Goal: Find contact information: Find contact information

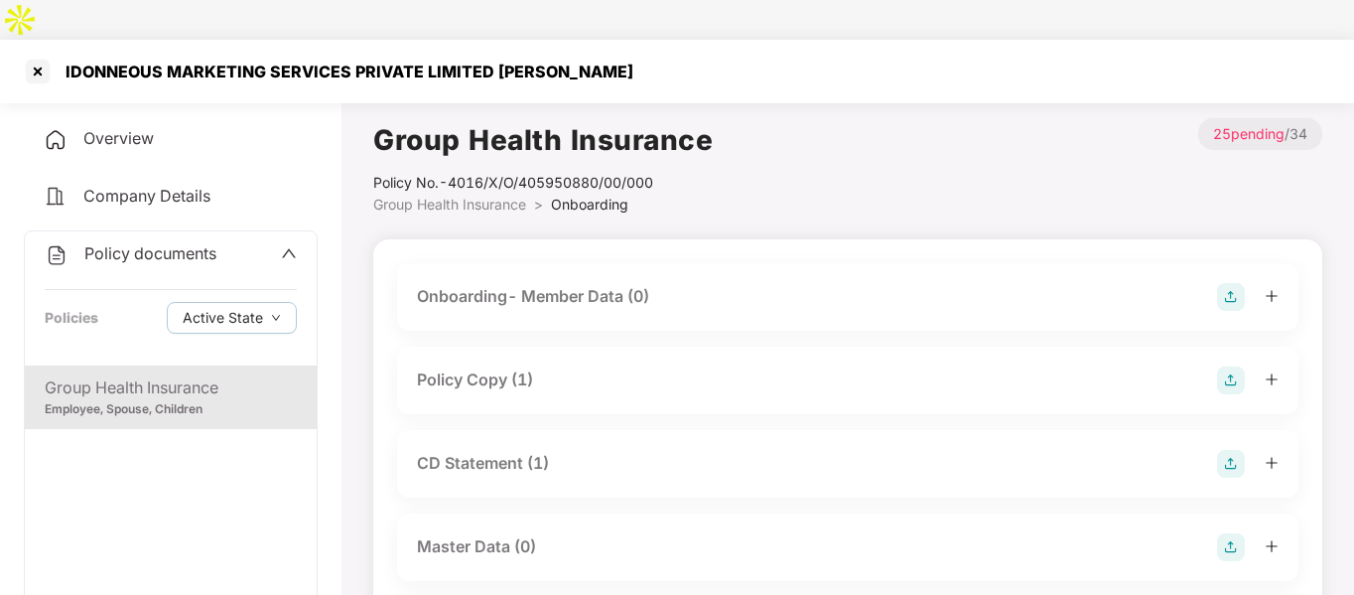
scroll to position [1272, 0]
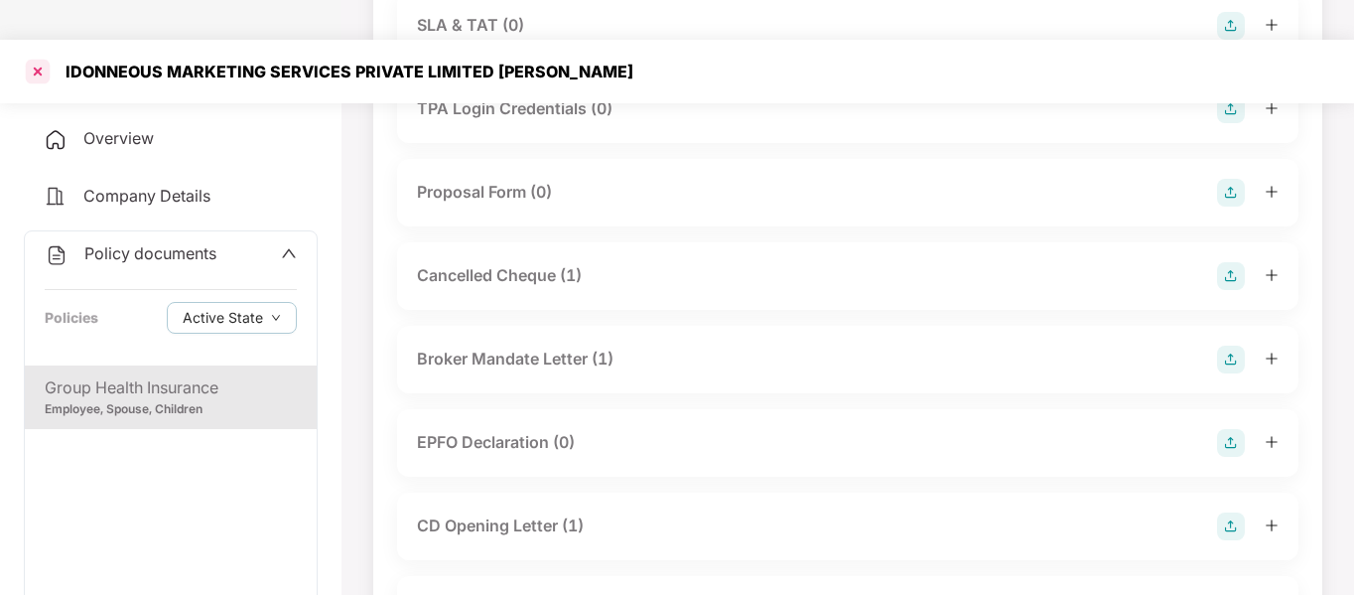
click at [41, 56] on div at bounding box center [38, 72] width 32 height 32
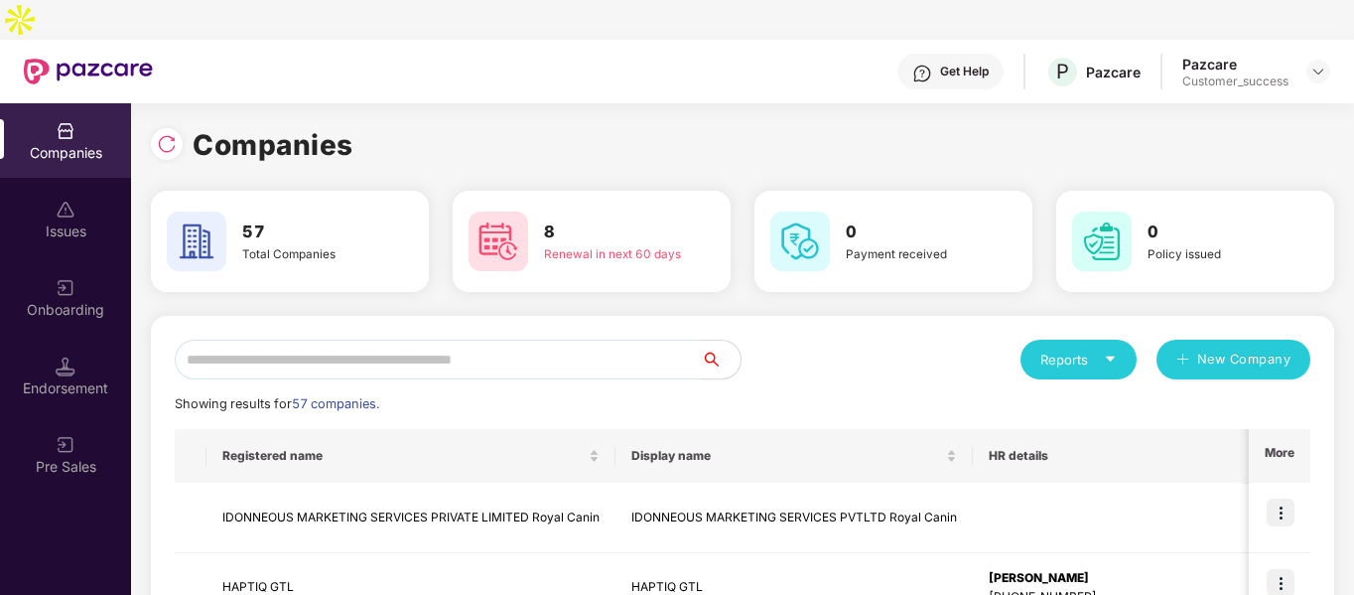
click at [469, 340] on input "text" at bounding box center [438, 360] width 526 height 40
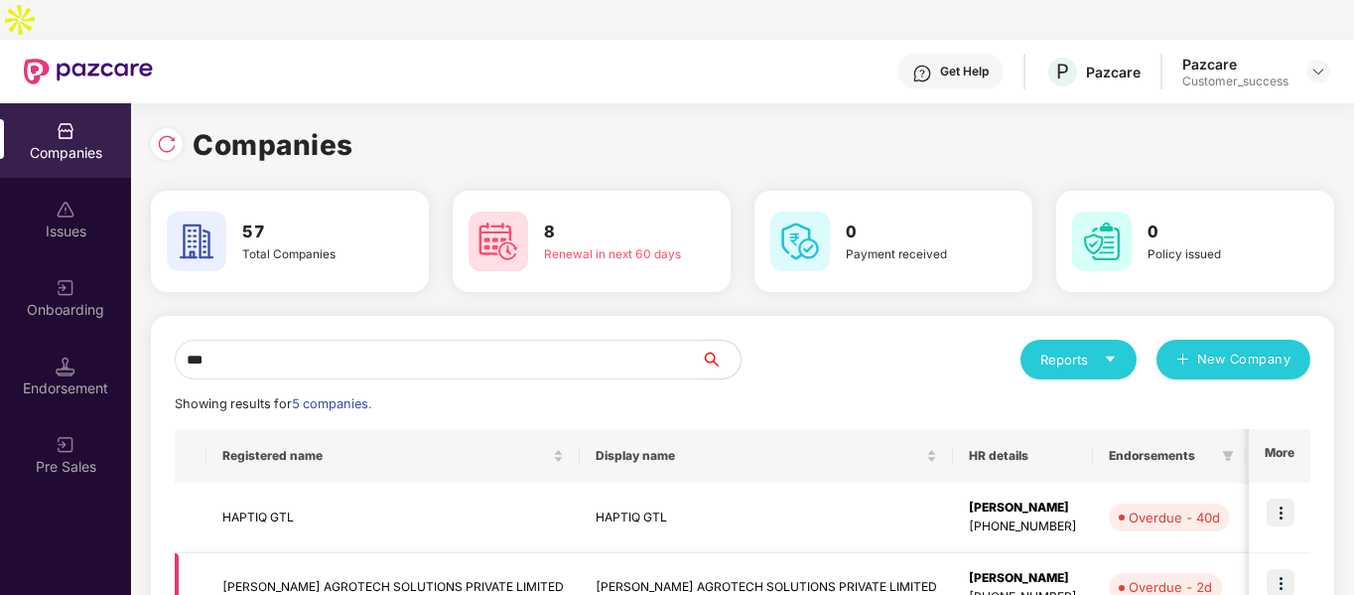
type input "***"
click at [1281, 569] on img at bounding box center [1281, 583] width 28 height 28
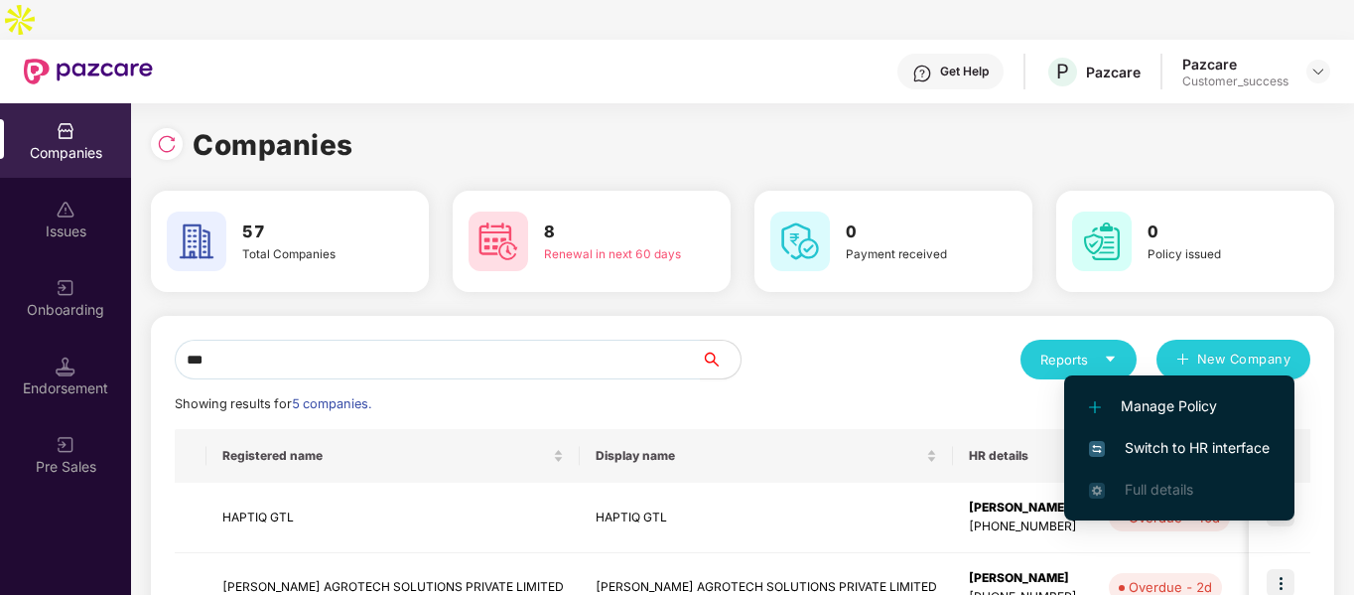
click at [1117, 439] on span "Switch to HR interface" at bounding box center [1179, 448] width 181 height 22
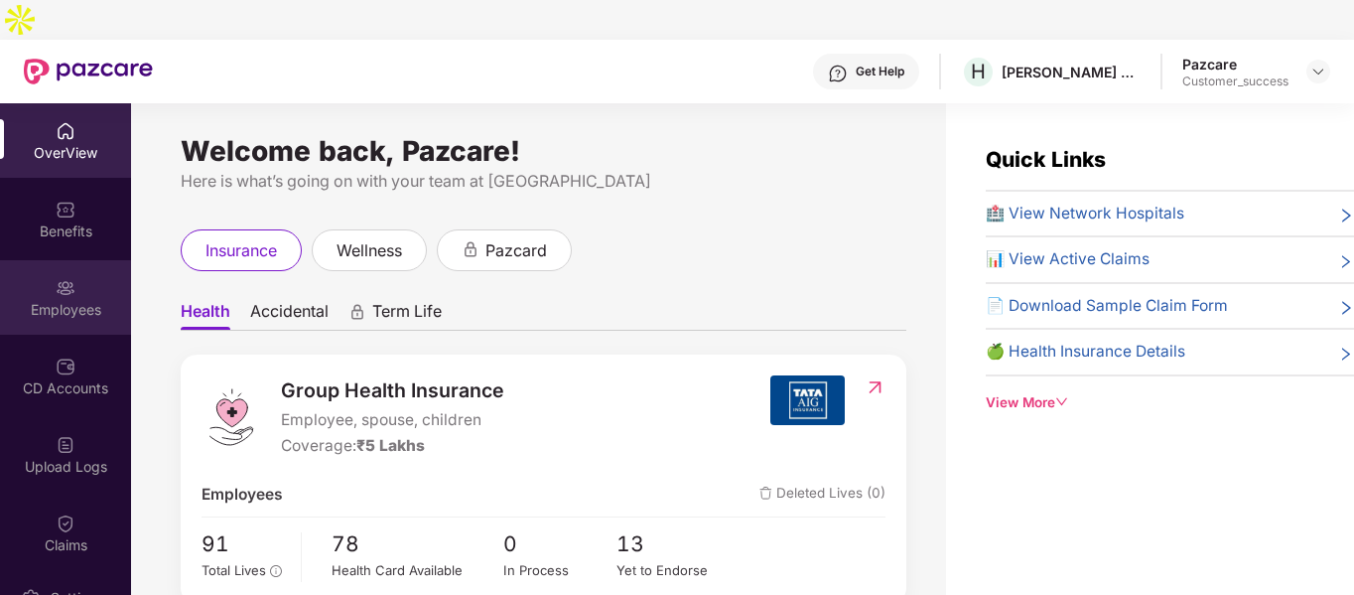
click at [114, 300] on div "Employees" at bounding box center [65, 310] width 131 height 20
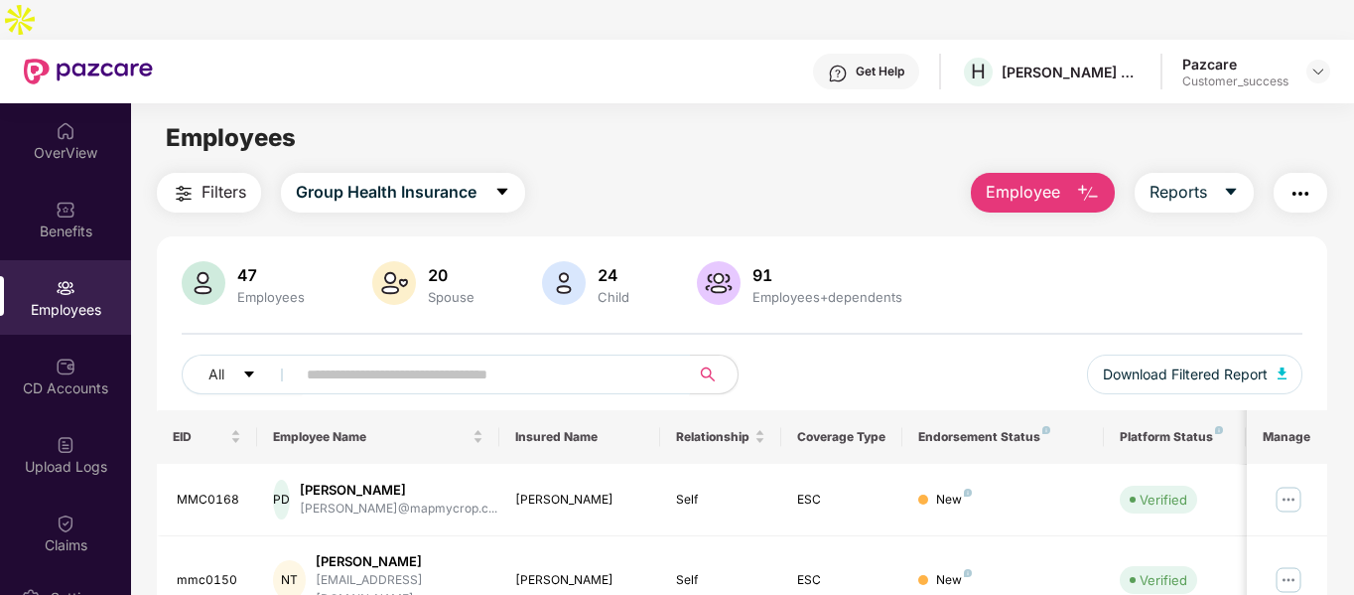
click at [514, 359] on input "text" at bounding box center [485, 374] width 356 height 30
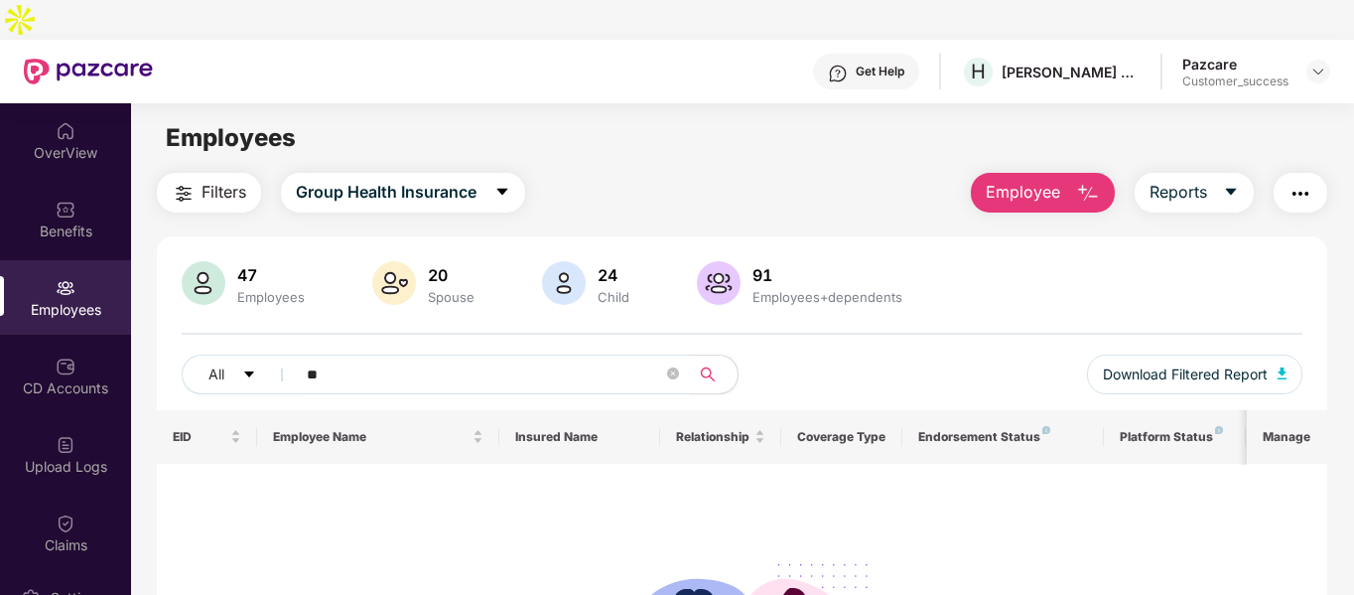
type input "*"
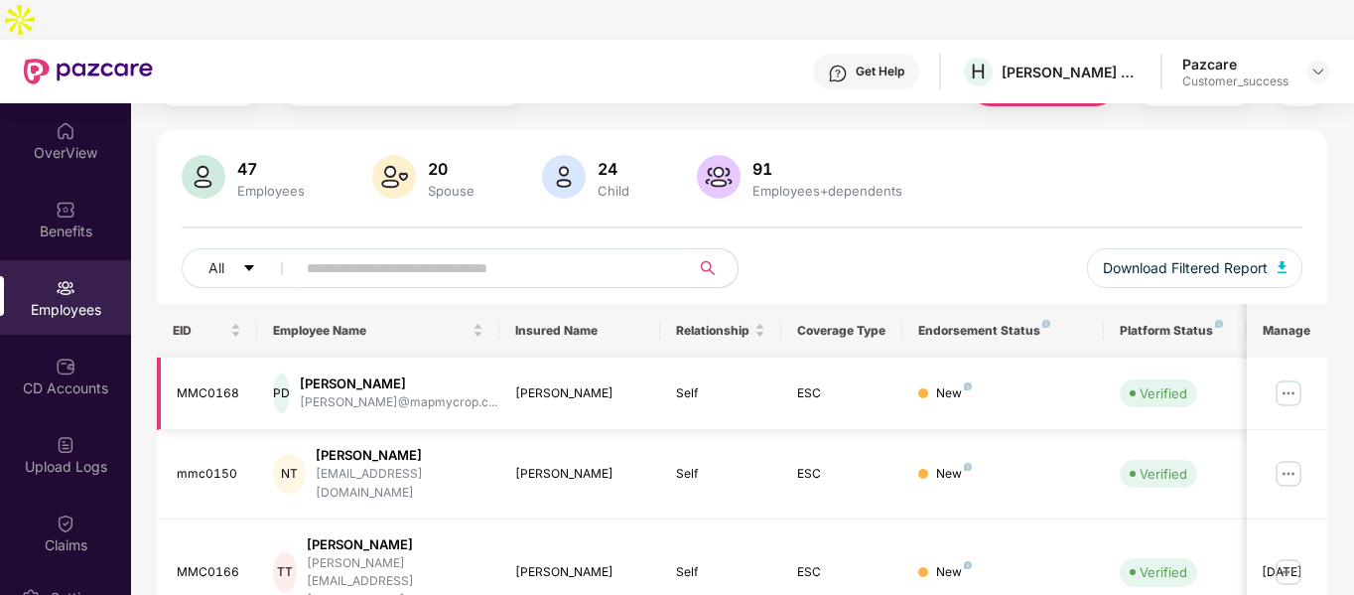
scroll to position [107, 0]
click at [1290, 376] on img at bounding box center [1289, 392] width 32 height 32
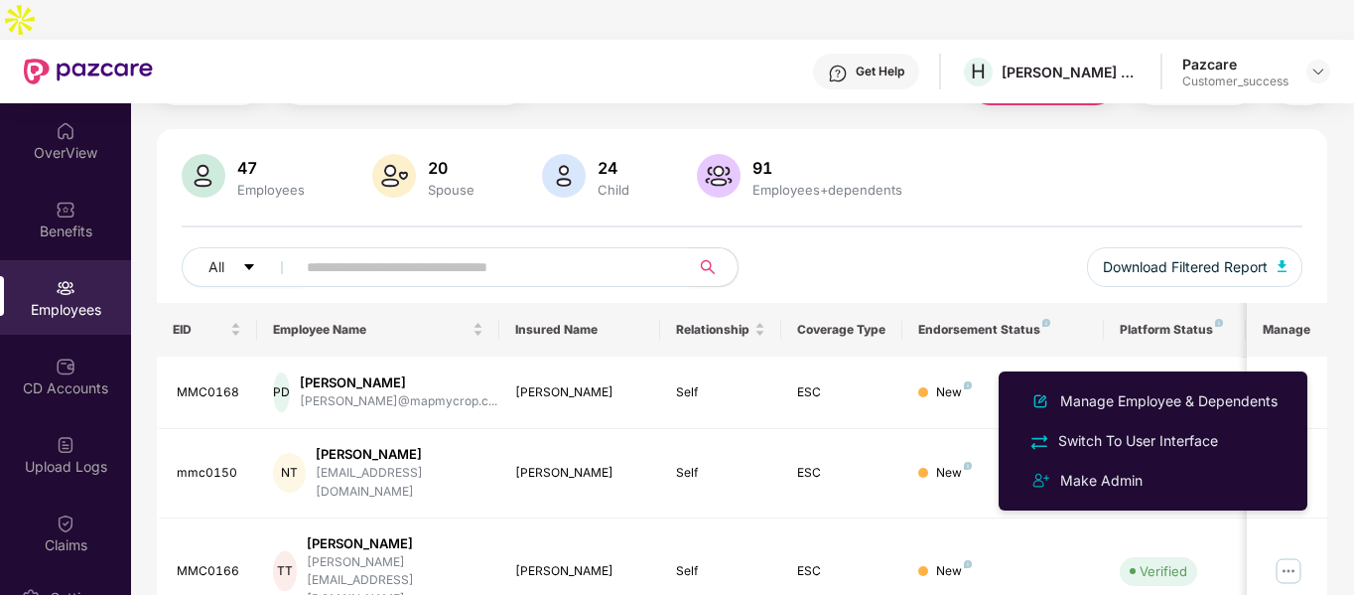
click at [822, 247] on div "All Download Filtered Report" at bounding box center [743, 275] width 1122 height 56
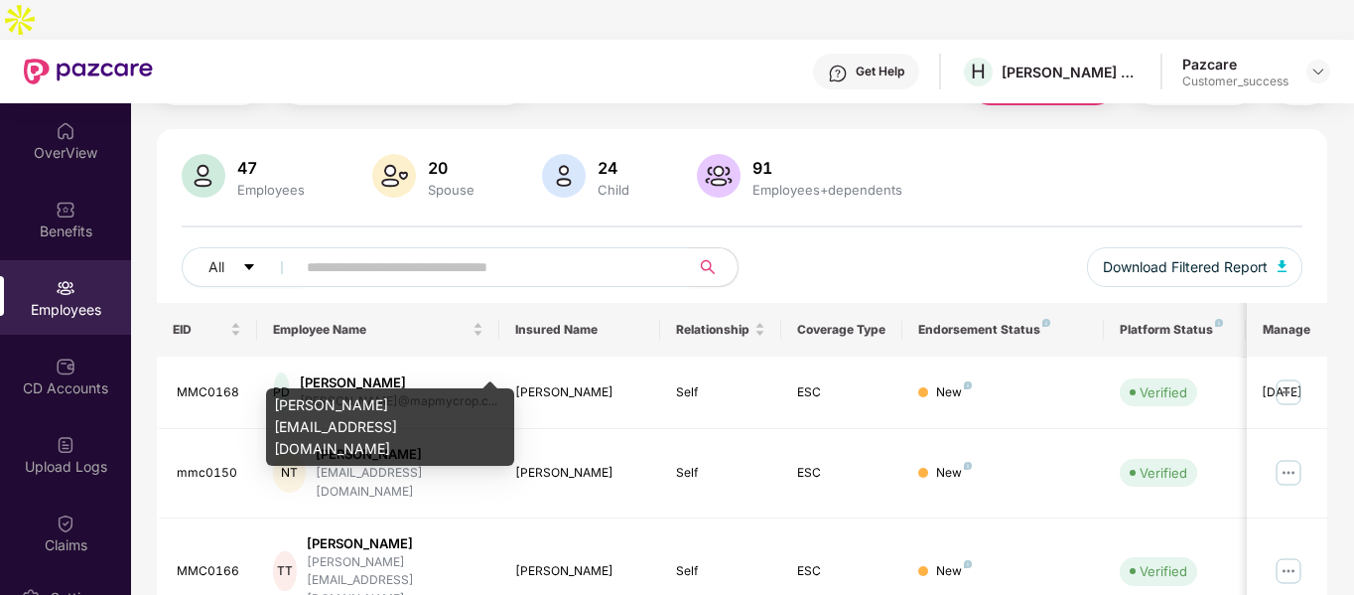
click at [385, 401] on div "[PERSON_NAME][EMAIL_ADDRESS][DOMAIN_NAME]" at bounding box center [390, 426] width 248 height 77
copy div "[PERSON_NAME][EMAIL_ADDRESS][DOMAIN_NAME]"
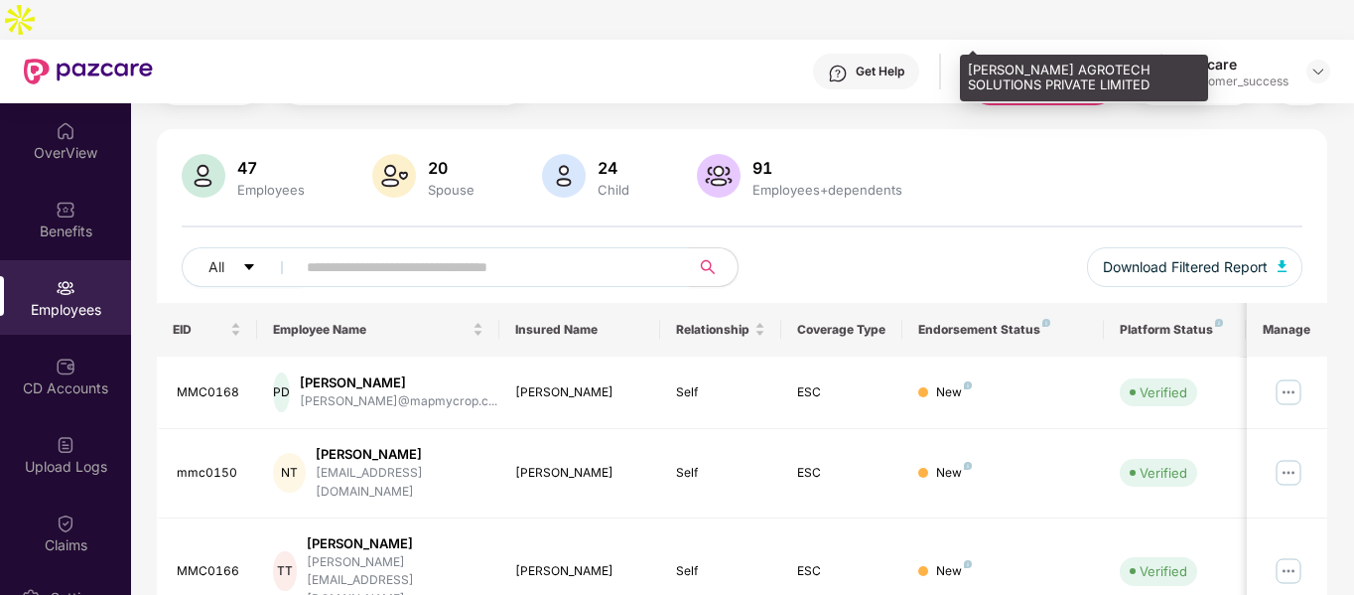
click at [1018, 87] on div "[PERSON_NAME] AGROTECH SOLUTIONS PRIVATE LIMITED" at bounding box center [1084, 78] width 248 height 47
copy div "[PERSON_NAME] AGROTECH SOLUTIONS PRIVATE LIMITED"
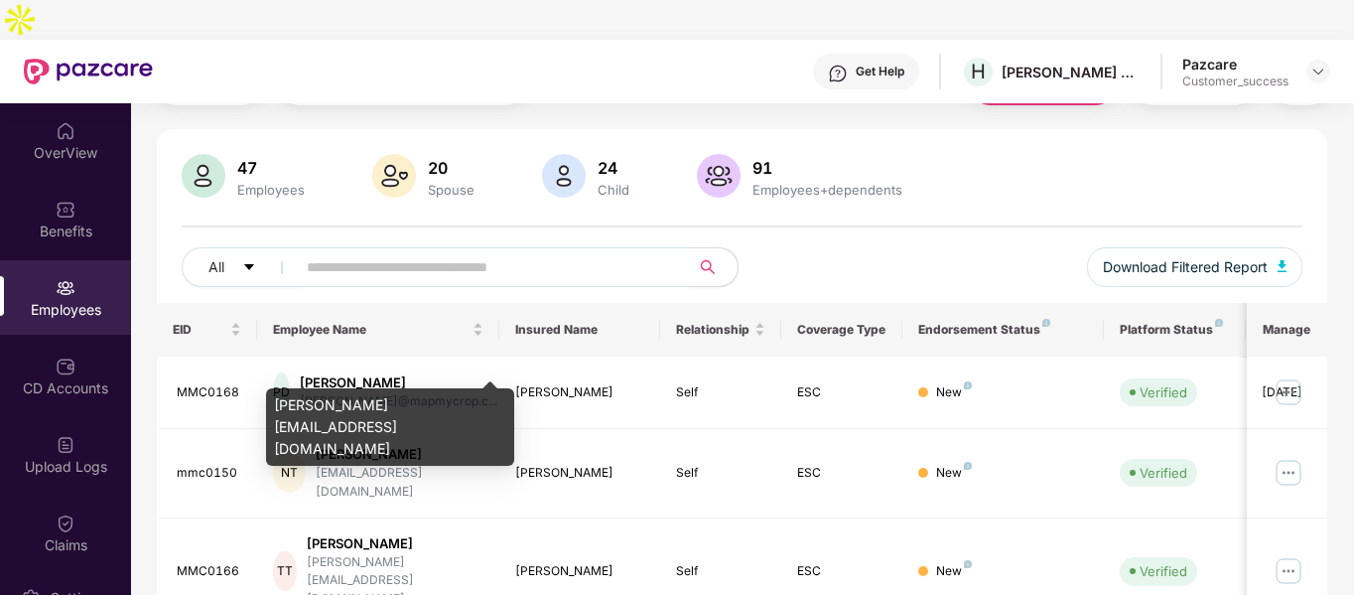
click at [334, 403] on div "[PERSON_NAME][EMAIL_ADDRESS][DOMAIN_NAME]" at bounding box center [390, 426] width 248 height 77
copy div "[PERSON_NAME][EMAIL_ADDRESS][DOMAIN_NAME]"
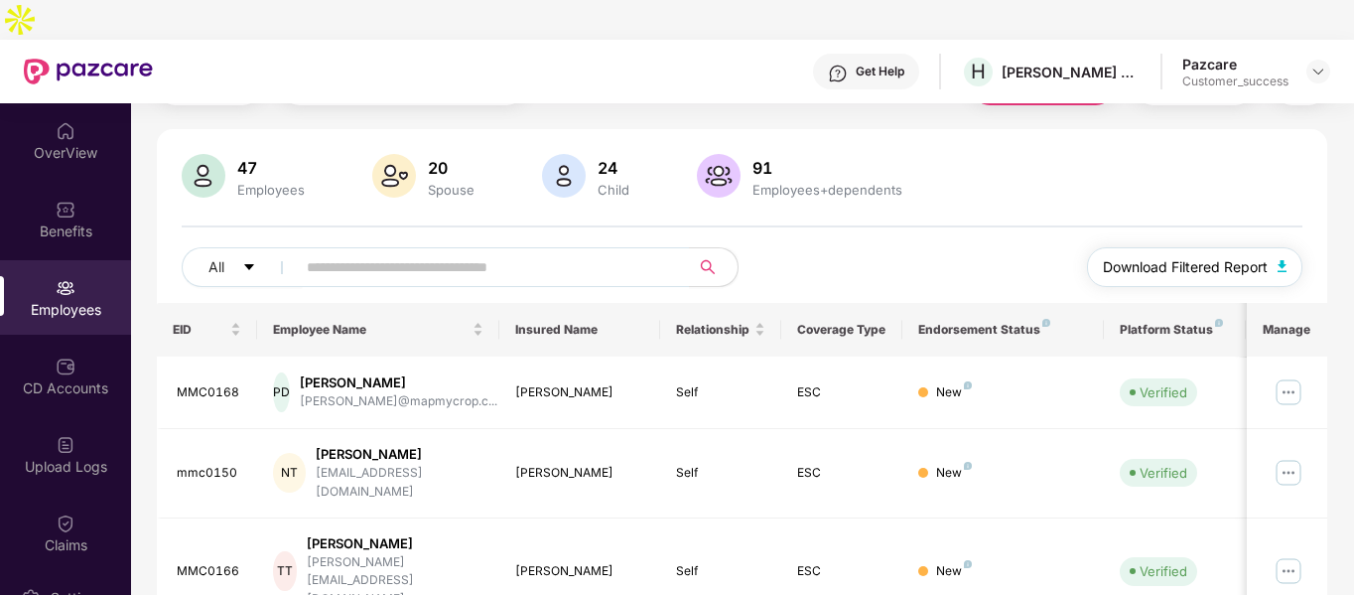
scroll to position [0, 0]
